Goal: Task Accomplishment & Management: Manage account settings

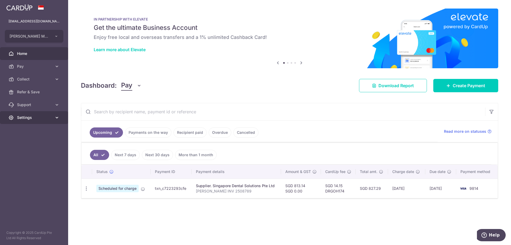
click at [36, 116] on span "Settings" at bounding box center [34, 117] width 35 height 5
click at [32, 129] on span "Account" at bounding box center [34, 130] width 35 height 5
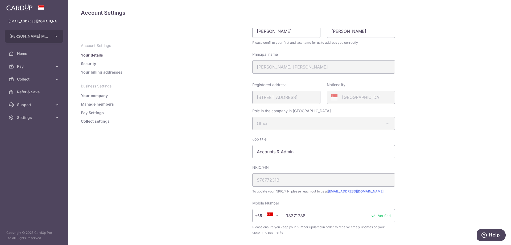
scroll to position [106, 0]
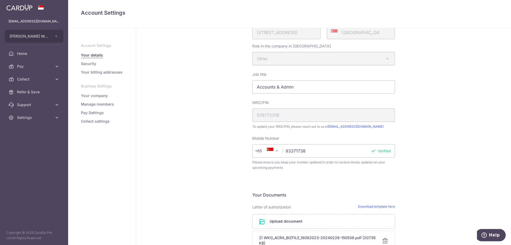
drag, startPoint x: 160, startPoint y: 183, endPoint x: 156, endPoint y: 183, distance: 3.7
click at [156, 183] on div "My Details First name Tan Hwee Keng Last name Catherine Please confirm your fir…" at bounding box center [323, 152] width 375 height 463
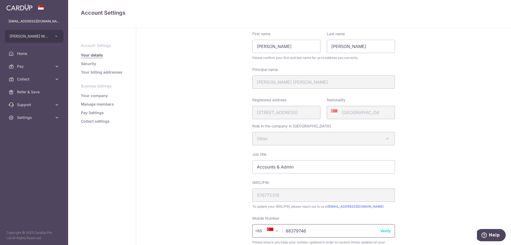
scroll to position [0, 0]
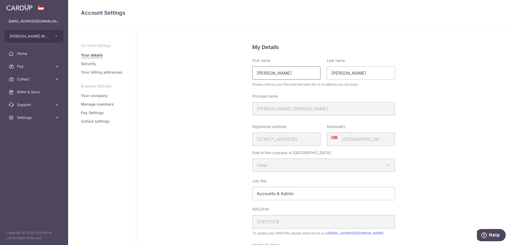
type input "88379746"
drag, startPoint x: 303, startPoint y: 73, endPoint x: 81, endPoint y: 91, distance: 222.7
click at [81, 91] on div "Account Settings Your details Security Your billing addresses Business Settings…" at bounding box center [289, 136] width 443 height 217
type input "Farah"
drag, startPoint x: 364, startPoint y: 72, endPoint x: 246, endPoint y: 76, distance: 117.7
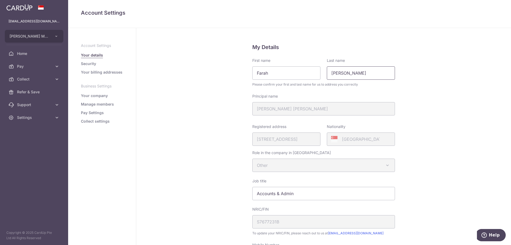
type input "Ain"
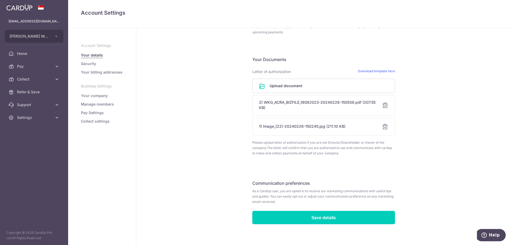
scroll to position [246, 0]
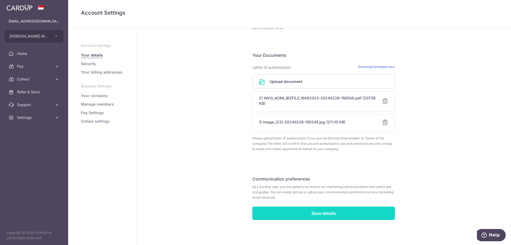
click at [329, 210] on input "Save details" at bounding box center [323, 212] width 143 height 13
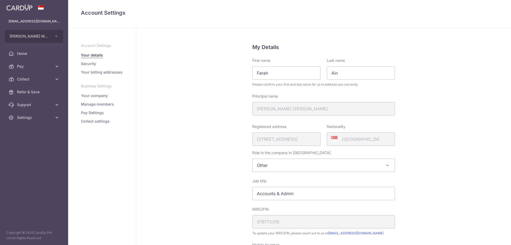
scroll to position [139, 0]
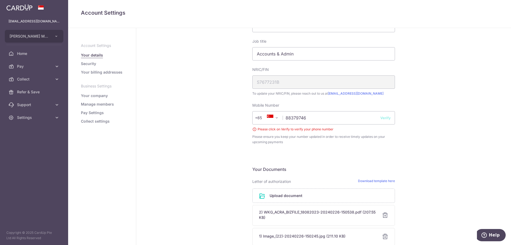
click at [385, 116] on button "Verify" at bounding box center [385, 117] width 10 height 5
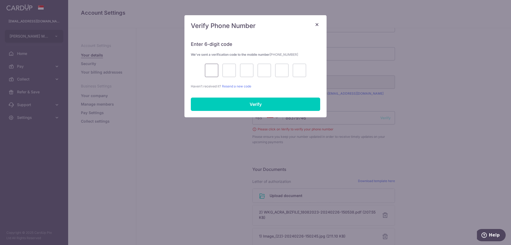
click at [216, 75] on input "text" at bounding box center [211, 70] width 13 height 13
type input "7"
type input "8"
type input "6"
type input "3"
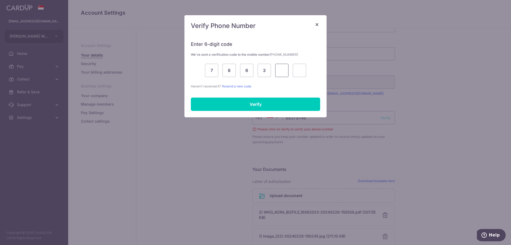
type input "8"
type input "1"
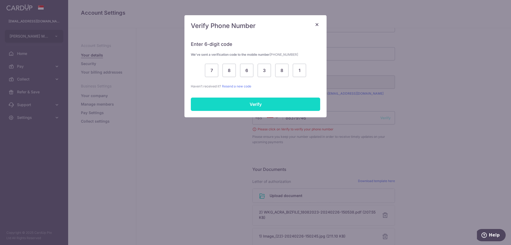
click at [294, 105] on input "Verify" at bounding box center [255, 103] width 129 height 13
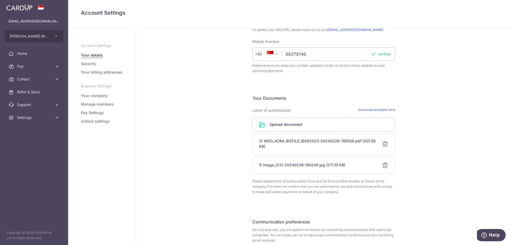
scroll to position [246, 0]
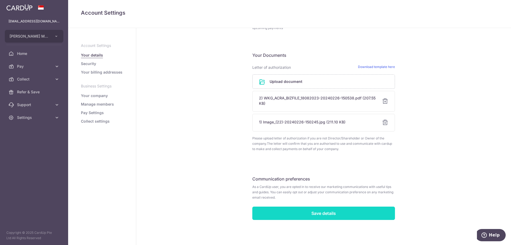
click at [327, 212] on input "Save details" at bounding box center [323, 212] width 143 height 13
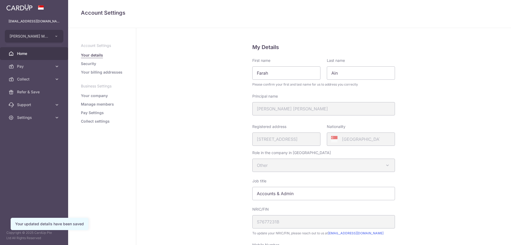
click at [19, 53] on span "Home" at bounding box center [34, 53] width 35 height 5
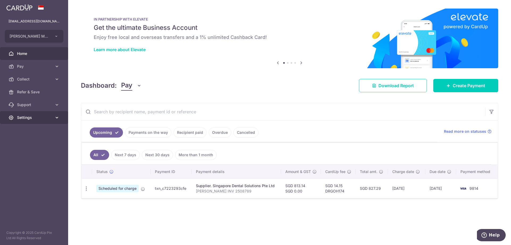
click at [38, 114] on link "Settings" at bounding box center [34, 117] width 68 height 13
click at [26, 143] on span "Logout" at bounding box center [34, 142] width 35 height 5
